Goal: Task Accomplishment & Management: Manage account settings

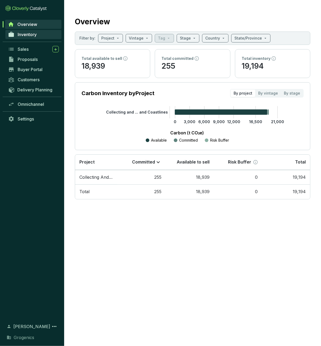
click at [32, 36] on span "Inventory" at bounding box center [27, 34] width 19 height 5
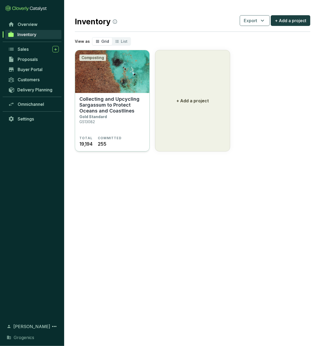
click at [116, 111] on p "Collecting and Upcycling Sargassum to Protect Oceans and Coastlines" at bounding box center [112, 105] width 66 height 18
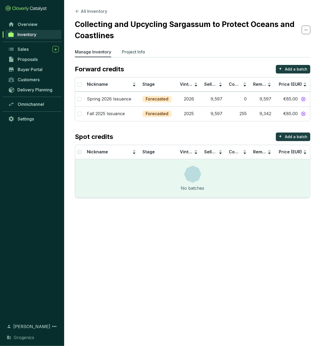
click at [133, 53] on p "Project Info" at bounding box center [133, 52] width 23 height 6
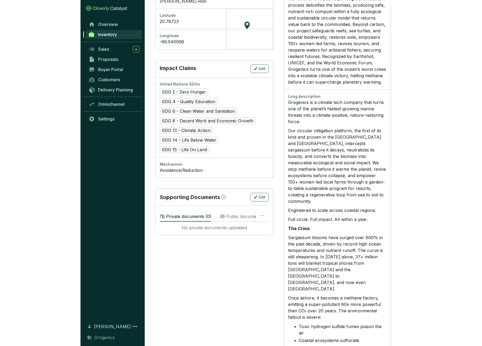
scroll to position [285, 0]
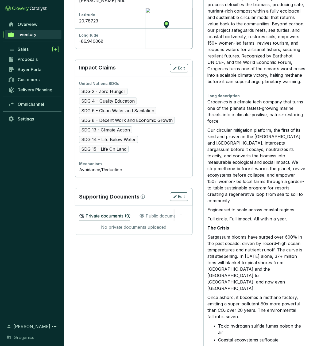
click at [160, 214] on p "Public documents ( 3 )" at bounding box center [167, 216] width 43 height 6
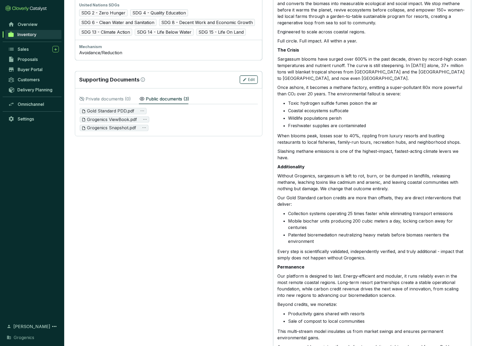
click at [250, 78] on span "Edit" at bounding box center [251, 79] width 7 height 5
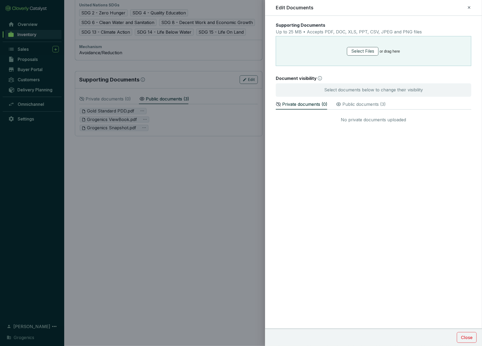
click at [321, 51] on span "Select Files" at bounding box center [362, 51] width 23 height 7
click at [321, 117] on span "GS Mexico Project Update 2025.pdf" at bounding box center [315, 117] width 64 height 6
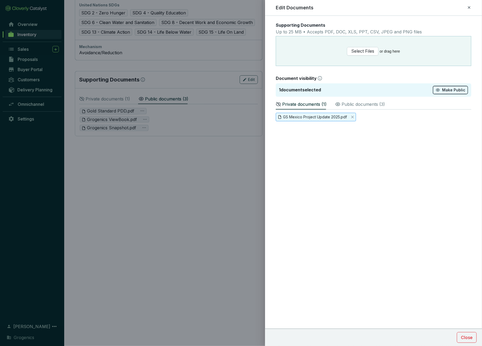
click at [321, 90] on span "Make Public" at bounding box center [453, 89] width 23 height 5
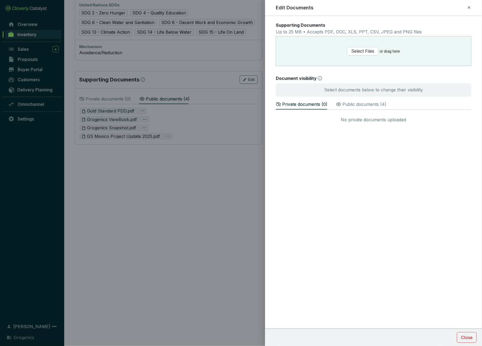
click at [321, 8] on icon at bounding box center [469, 7] width 2 height 2
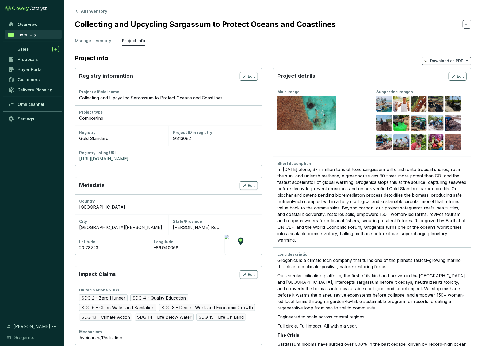
scroll to position [0, 0]
click at [103, 40] on p "Manage Inventory" at bounding box center [93, 40] width 36 height 6
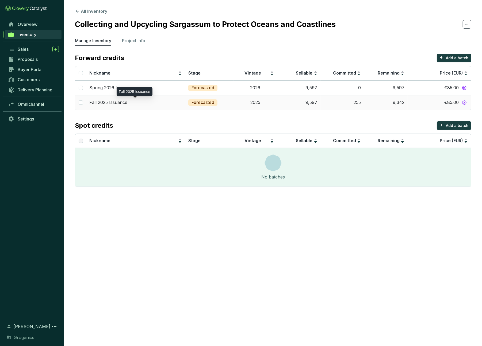
click at [118, 101] on p "Fall 2025 Issuance" at bounding box center [108, 103] width 38 height 6
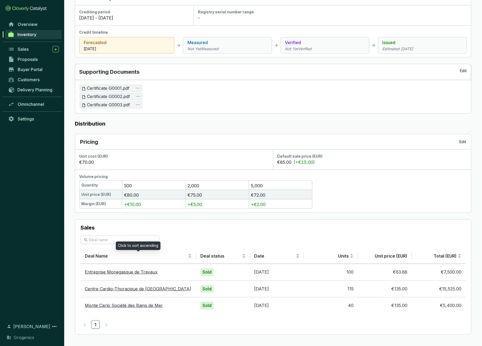
scroll to position [183, 0]
